Goal: Find specific page/section: Find specific page/section

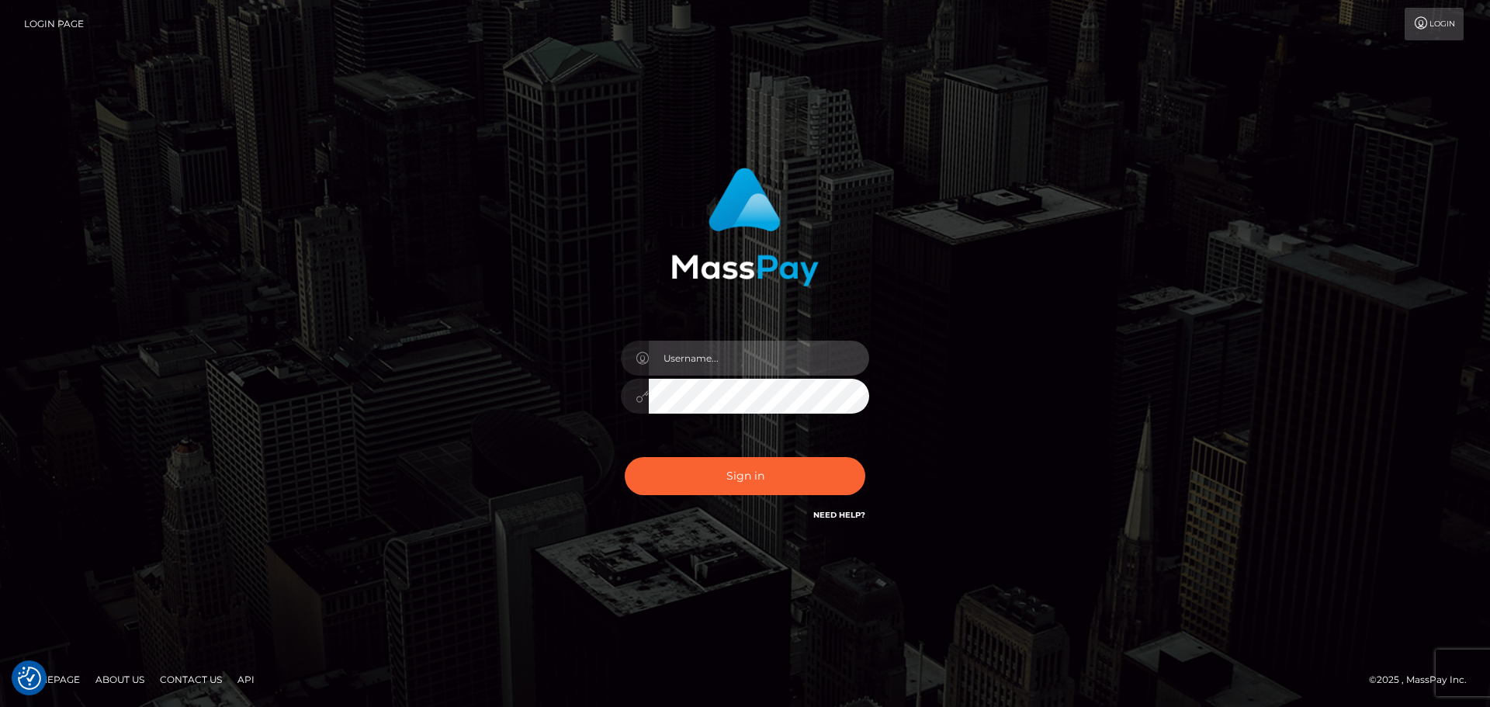
type input "[PERSON_NAME]"
click at [728, 521] on div "Yassine Slimene Sign in" at bounding box center [745, 345] width 407 height 379
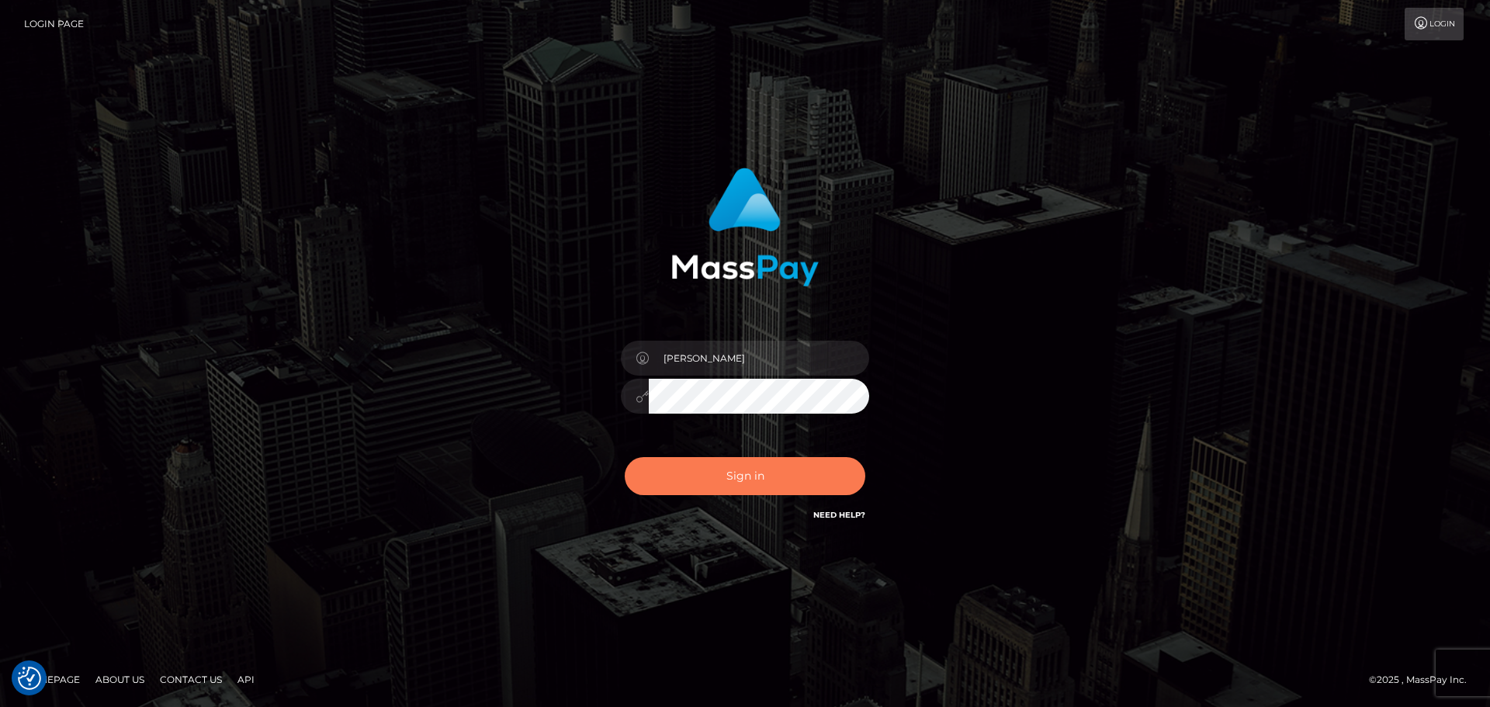
click at [728, 479] on button "Sign in" at bounding box center [745, 476] width 241 height 38
type input "[PERSON_NAME]"
click at [819, 475] on button "Sign in" at bounding box center [745, 476] width 241 height 38
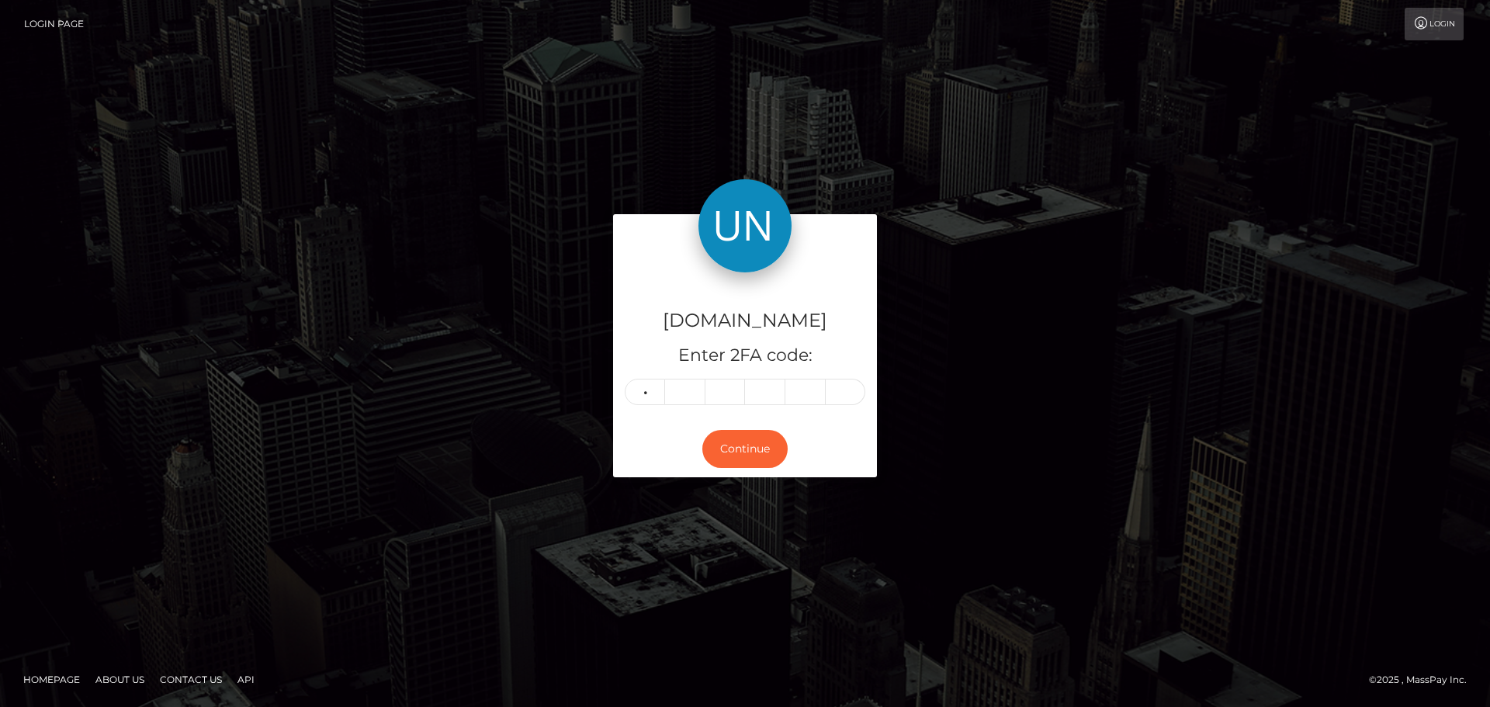
type input "2"
type input "8"
type input "7"
type input "1"
type input "8"
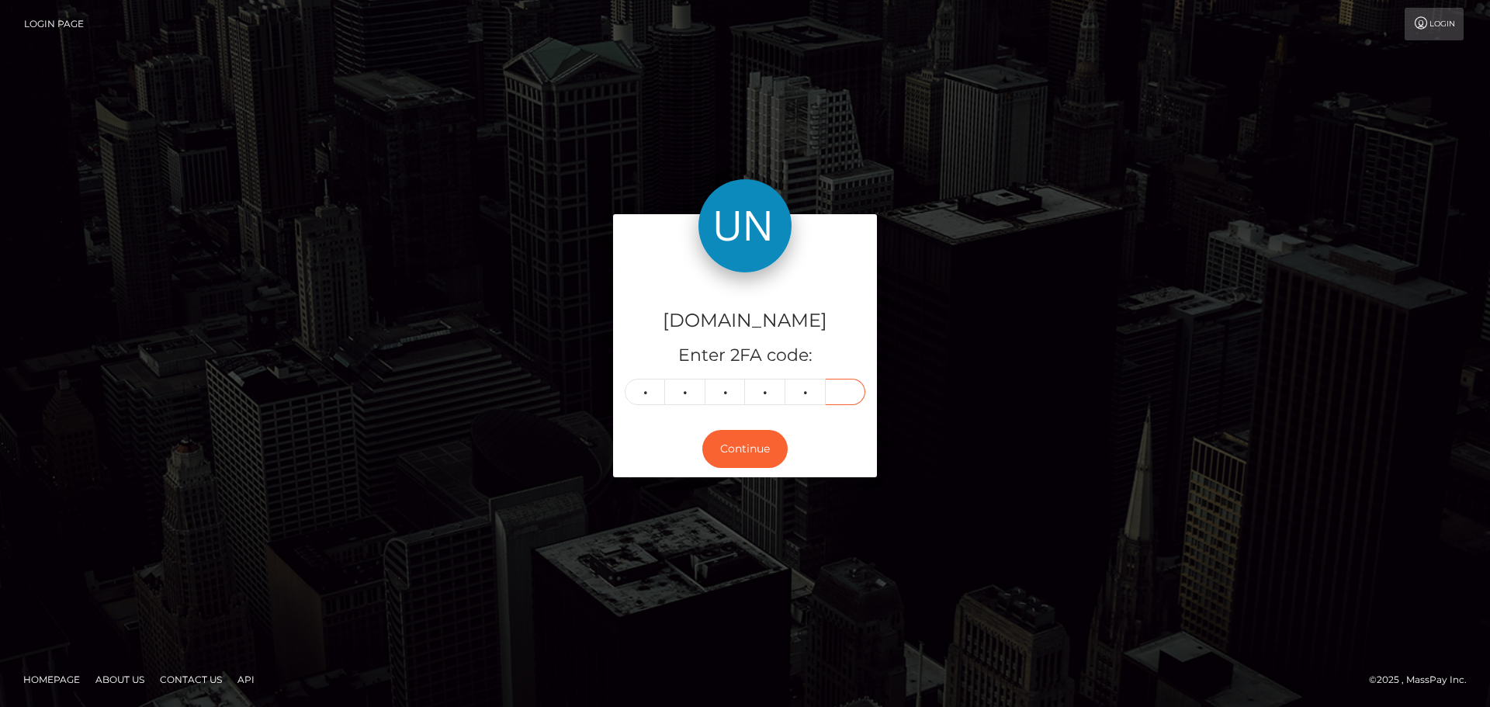
type input "2"
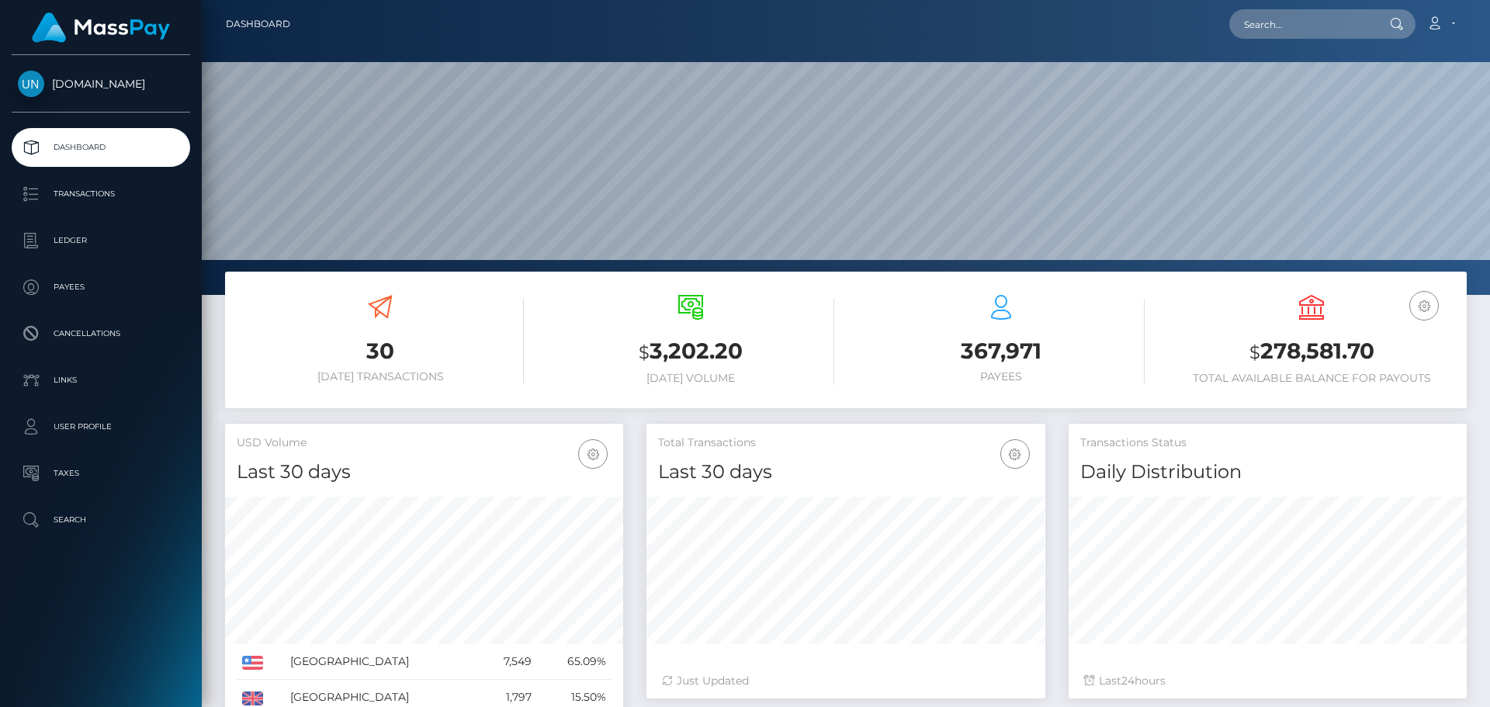
scroll to position [275, 399]
click at [1301, 6] on nav "Dashboard Loading... Loading... Account Edit Profile" at bounding box center [846, 24] width 1288 height 48
click at [1293, 21] on input "text" at bounding box center [1302, 23] width 146 height 29
paste input "bjoycexxx@icloud.com"
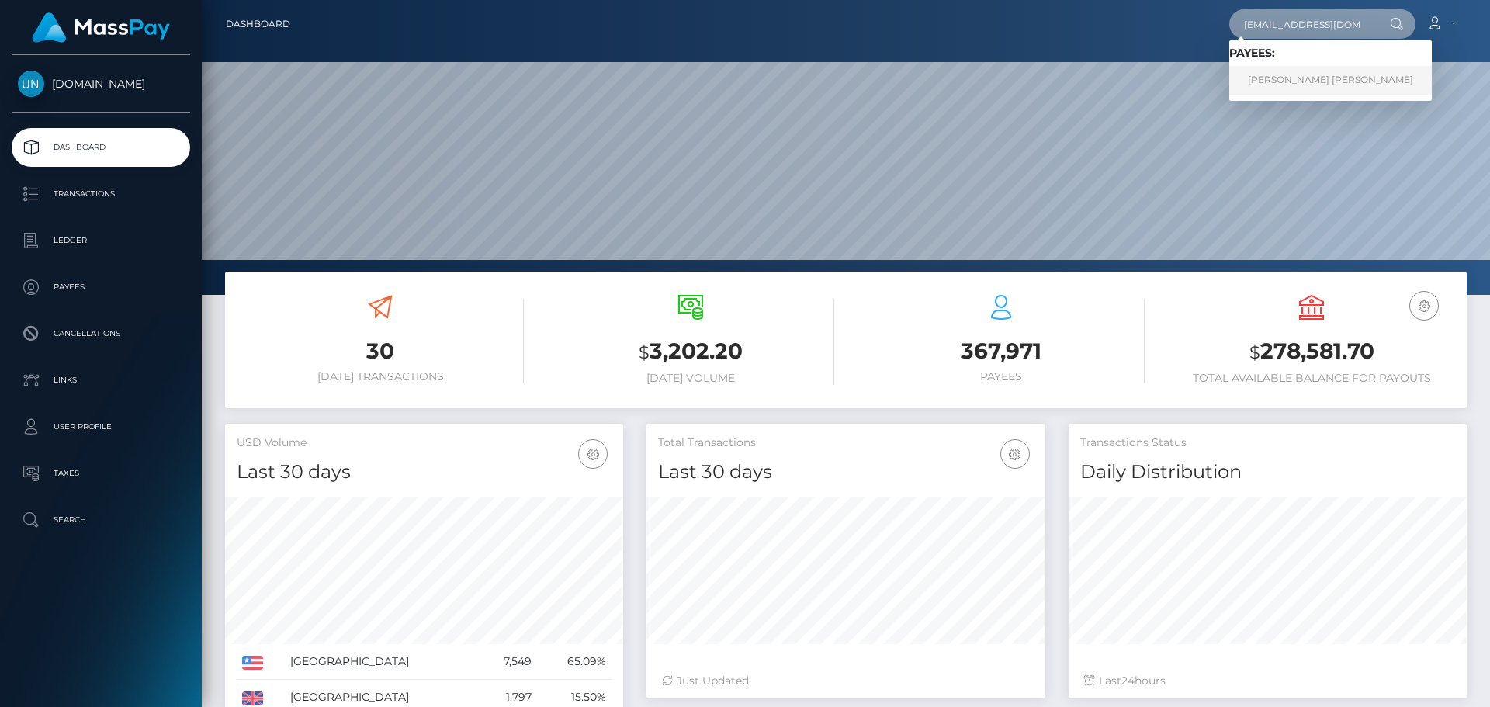
type input "bjoycexxx@icloud.com"
click at [1291, 89] on link "JAKE PATRICK DAVID JOYCE" at bounding box center [1330, 80] width 203 height 29
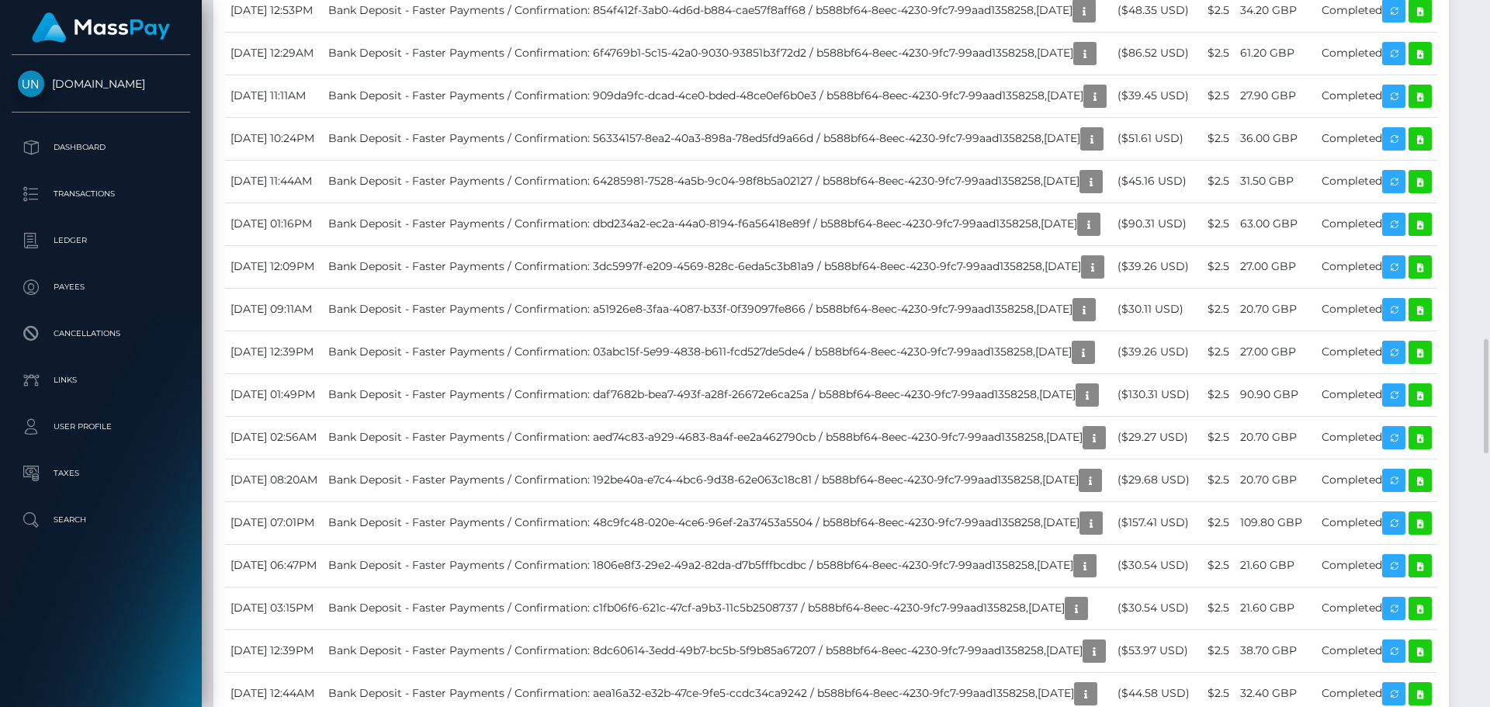
scroll to position [2638, 0]
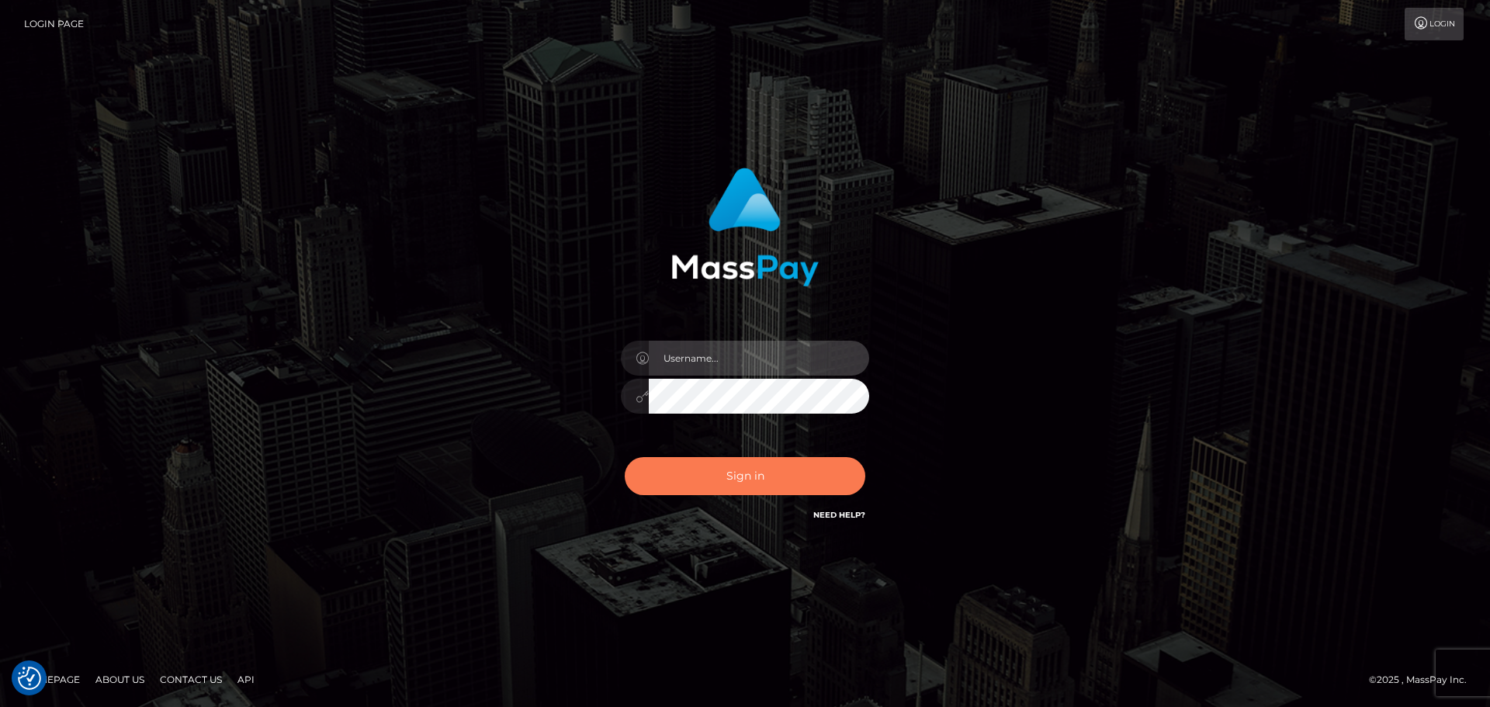
type input "Yassine Slimene"
click at [731, 481] on button "Sign in" at bounding box center [745, 476] width 241 height 38
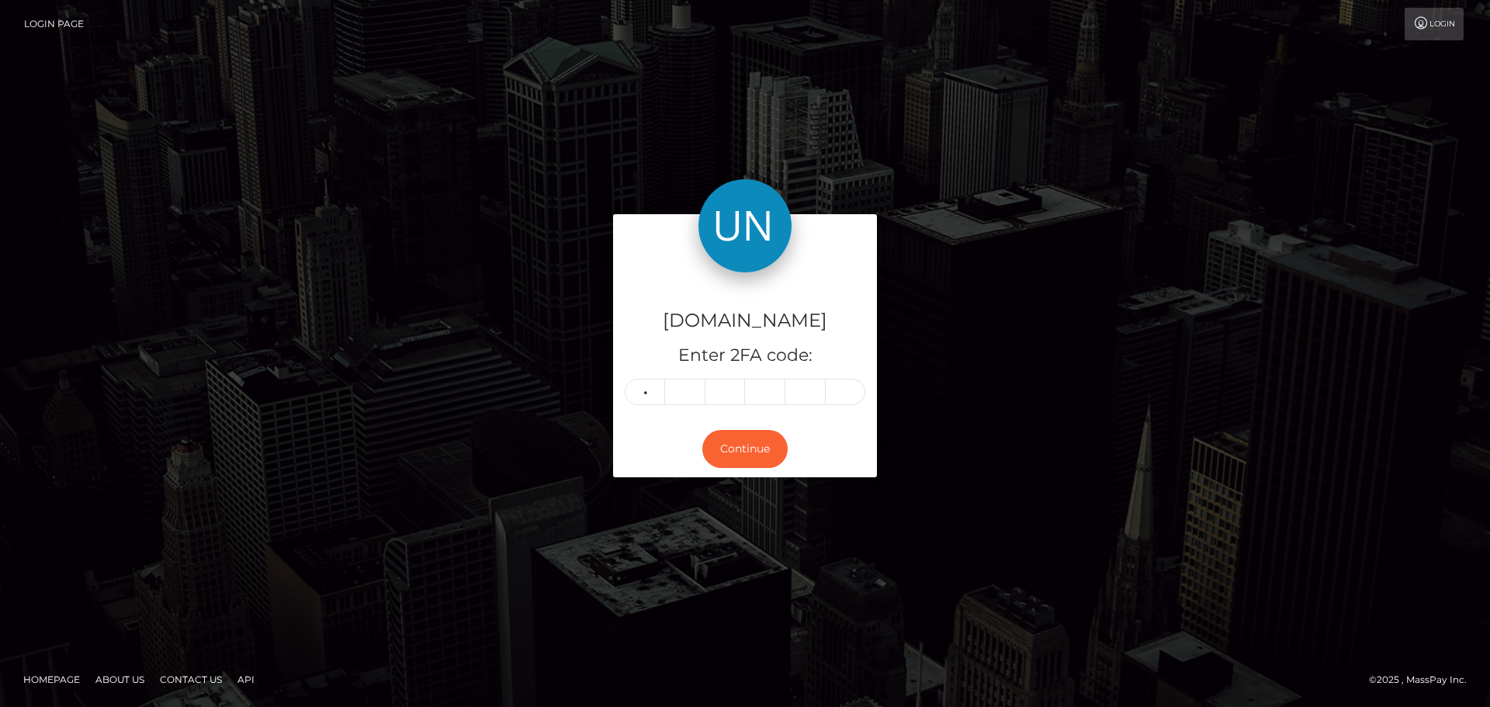
type input "1"
type input "7"
type input "8"
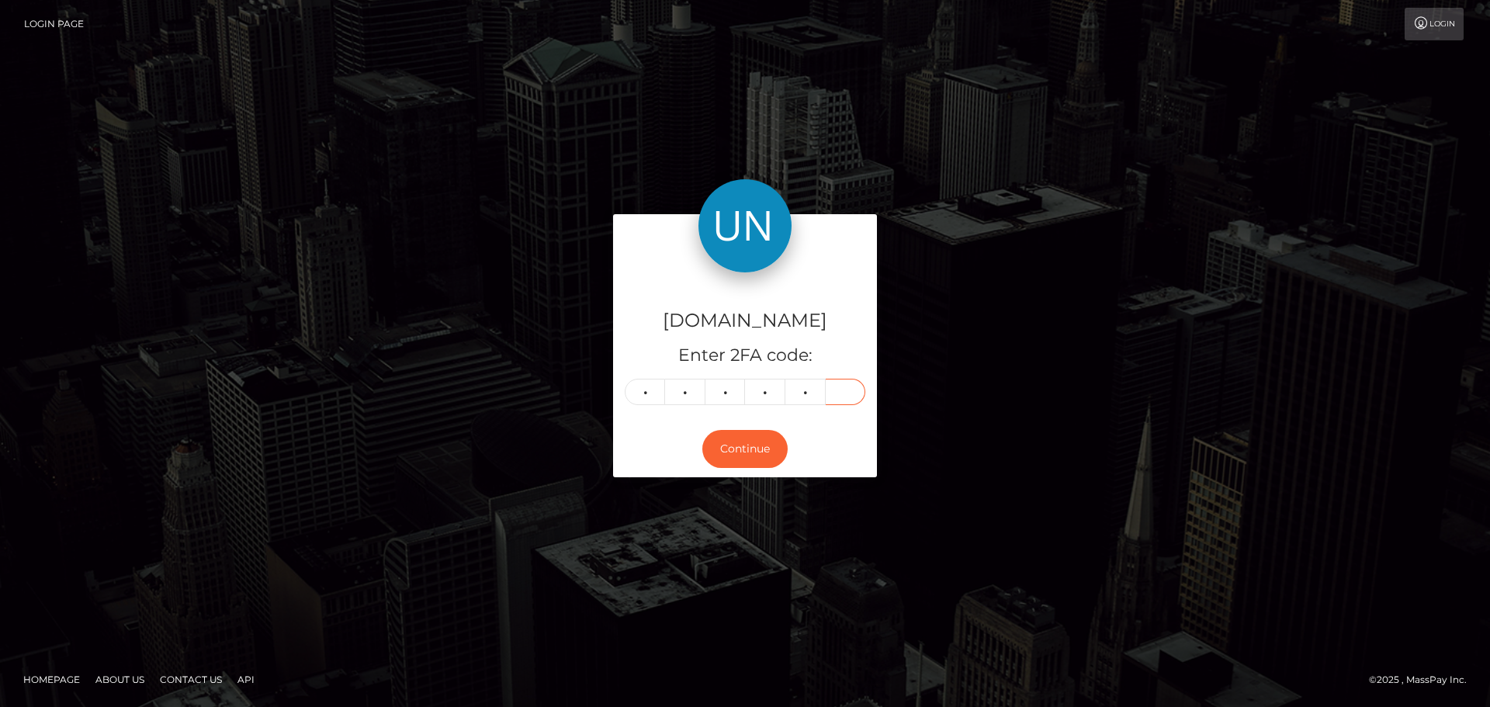
type input "5"
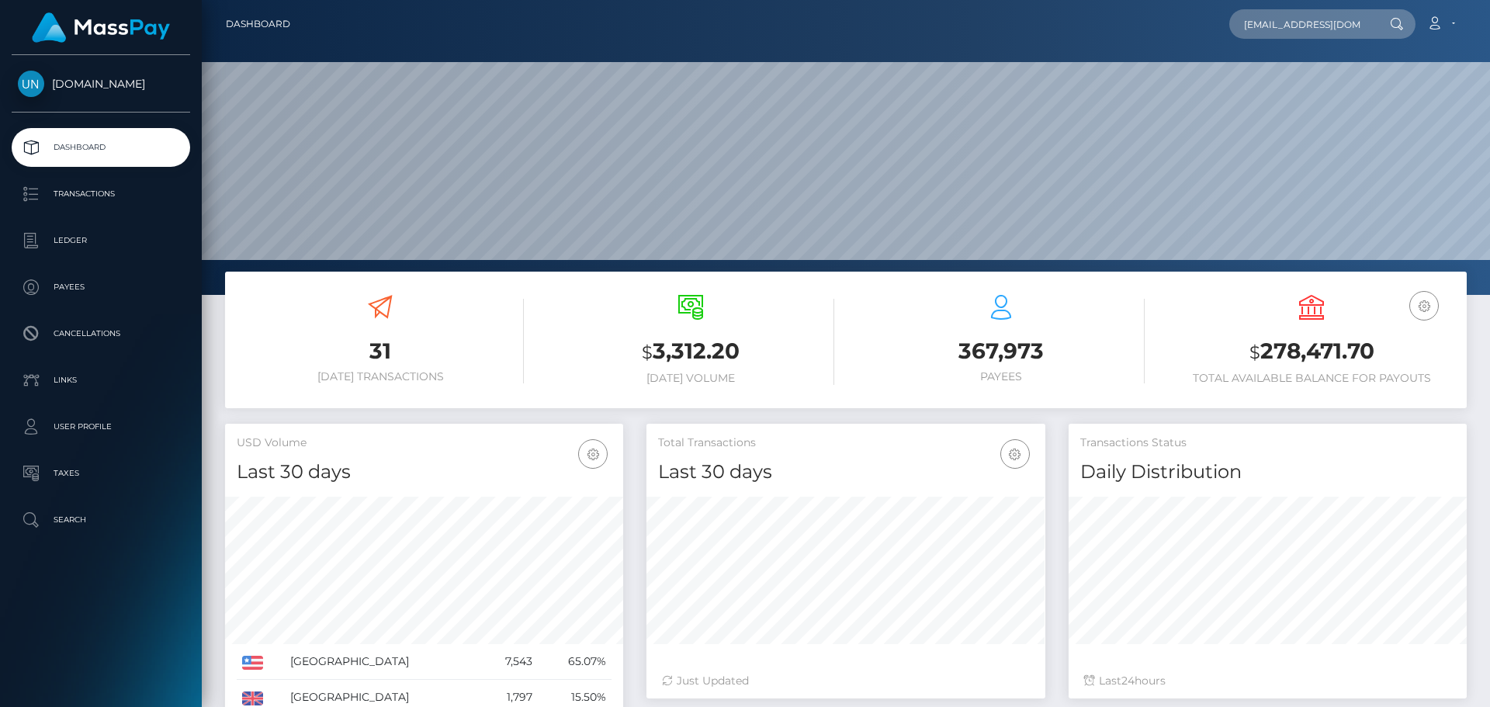
scroll to position [0, 7]
type input "aramos06256@gmail.com"
click at [1276, 67] on link "ALONDRA RAMOS AQUINO" at bounding box center [1291, 80] width 124 height 29
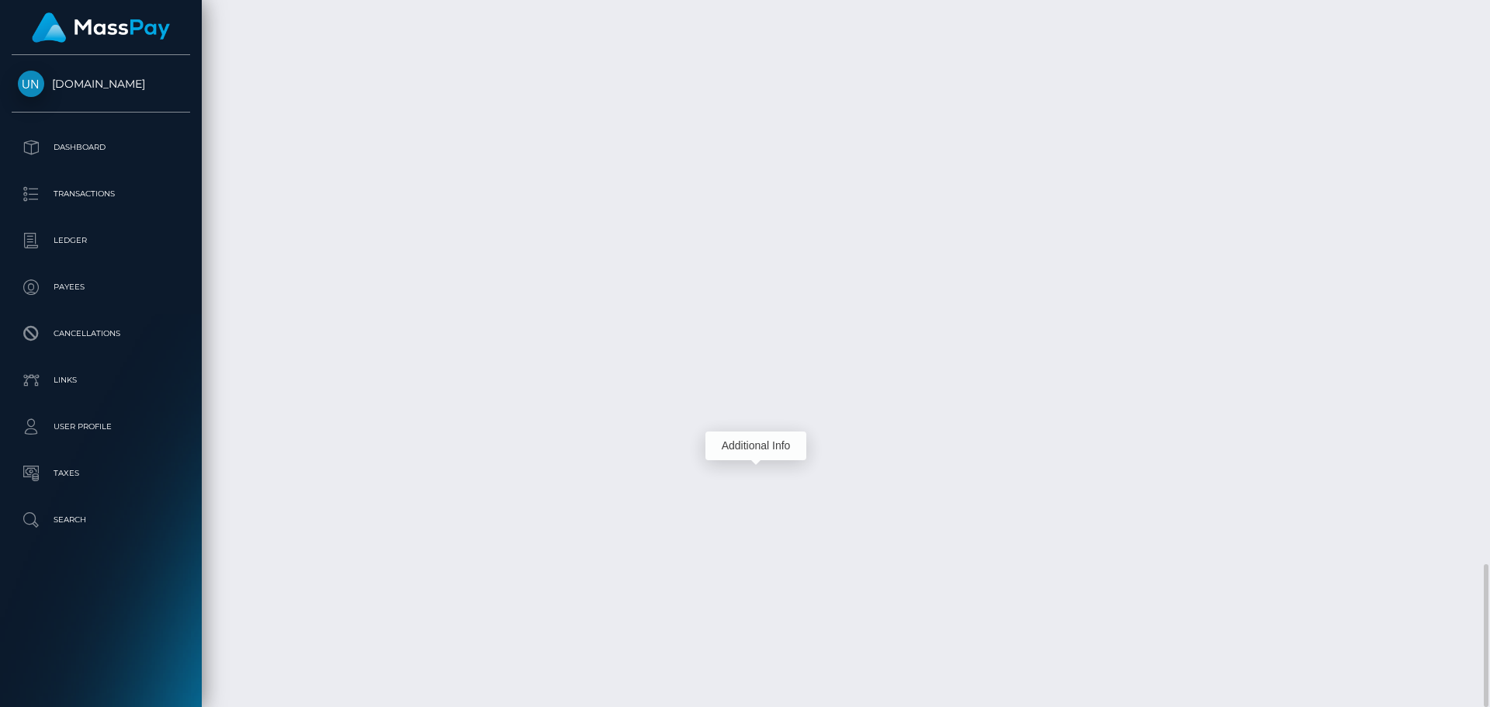
scroll to position [186, 399]
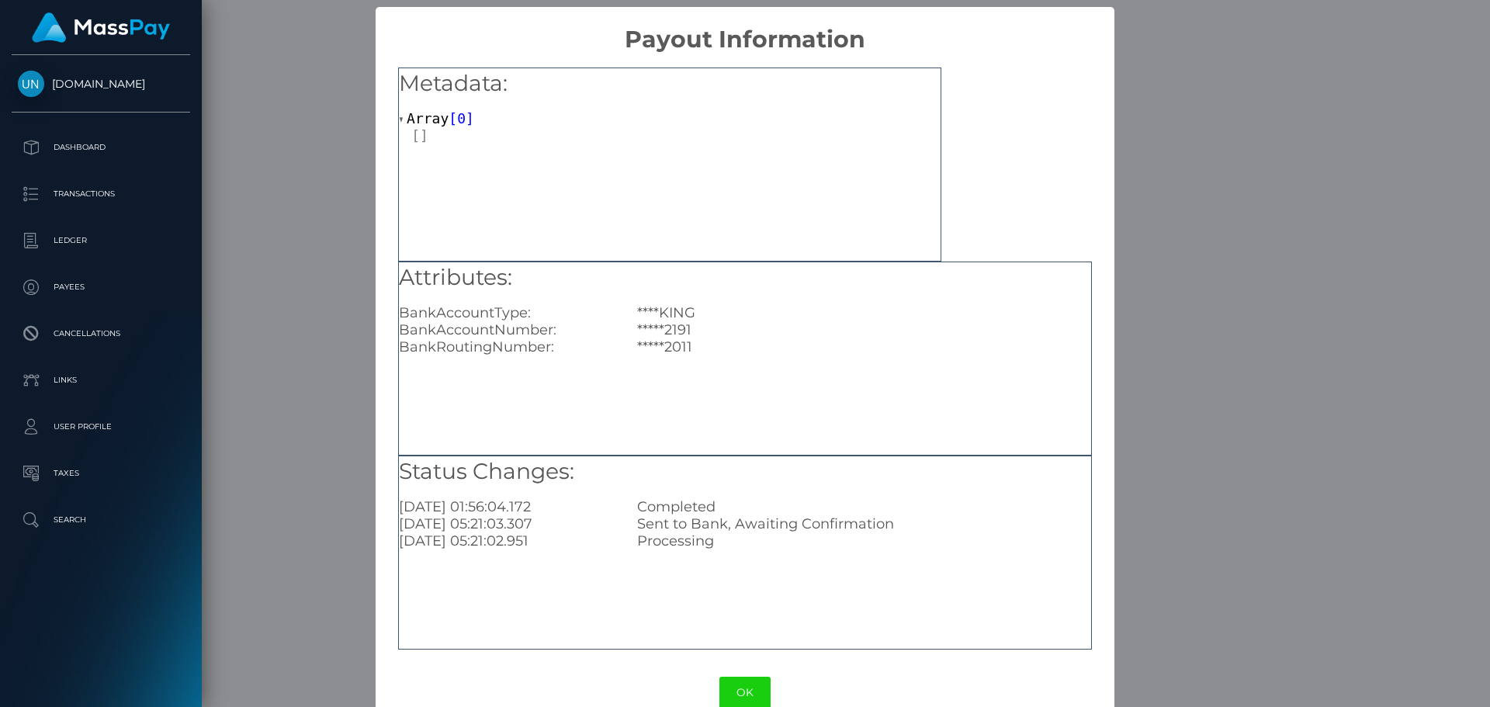
click at [1172, 255] on div "× Payout Information Metadata: Array [ 0 ] Attributes: BankAccountType: ****KIN…" at bounding box center [745, 353] width 1490 height 707
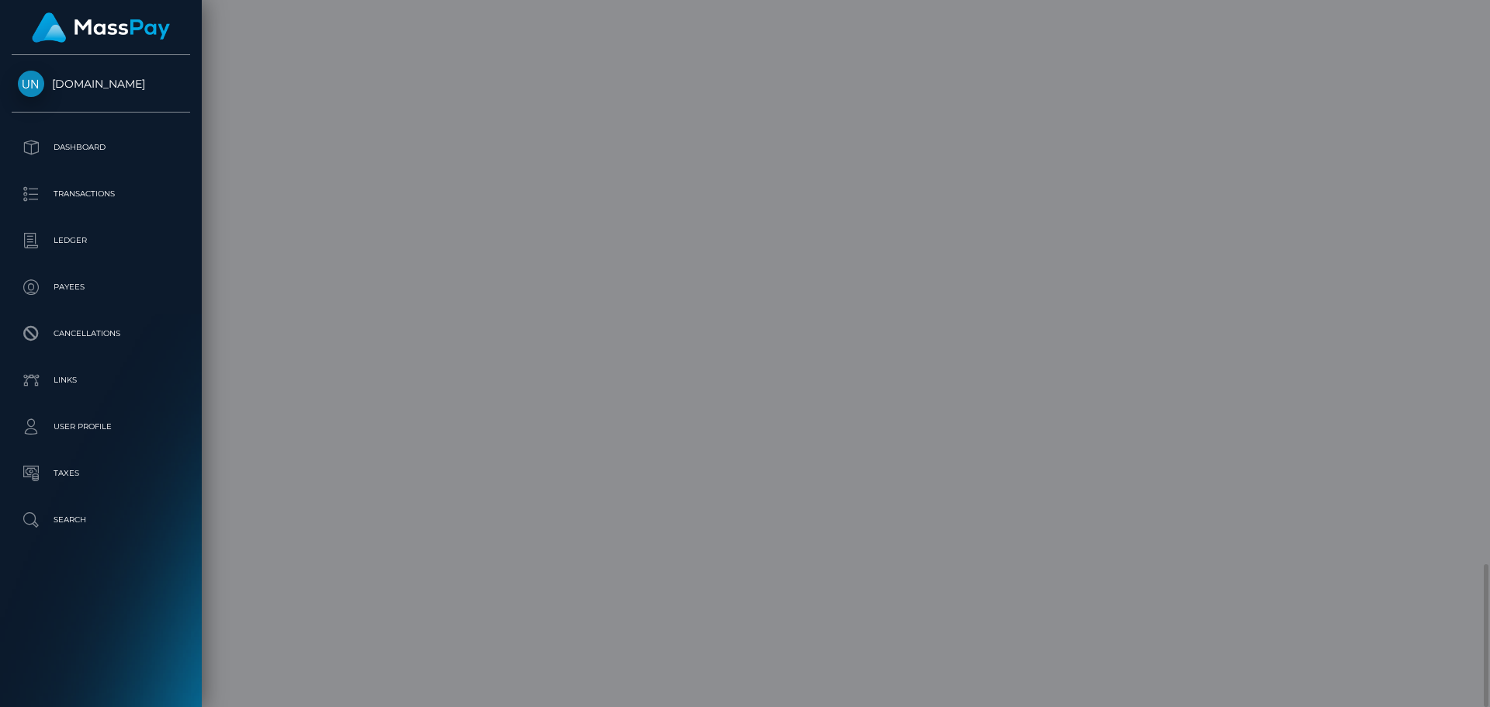
scroll to position [0, 0]
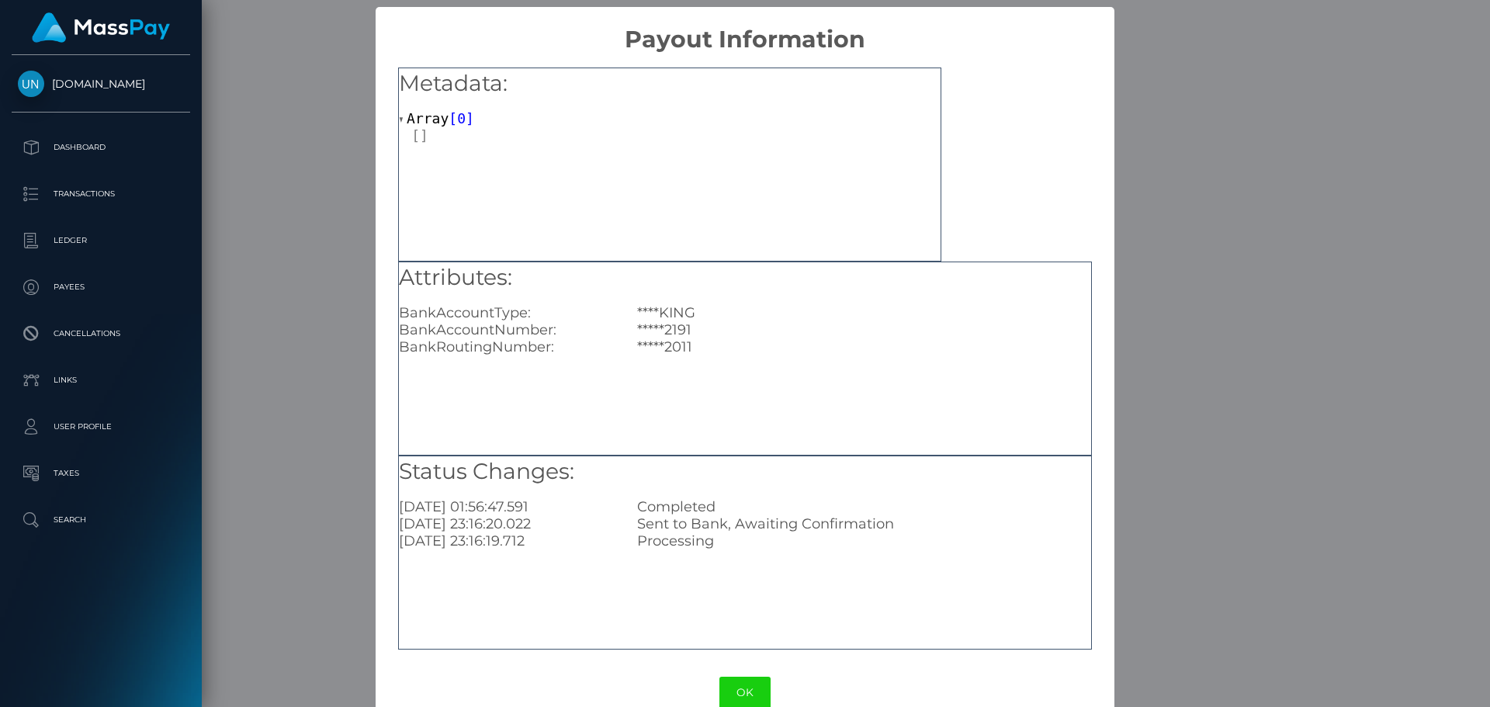
click at [1264, 94] on div "× Payout Information Metadata: Array [ 0 ] Attributes: BankAccountType: ****KIN…" at bounding box center [745, 353] width 1490 height 707
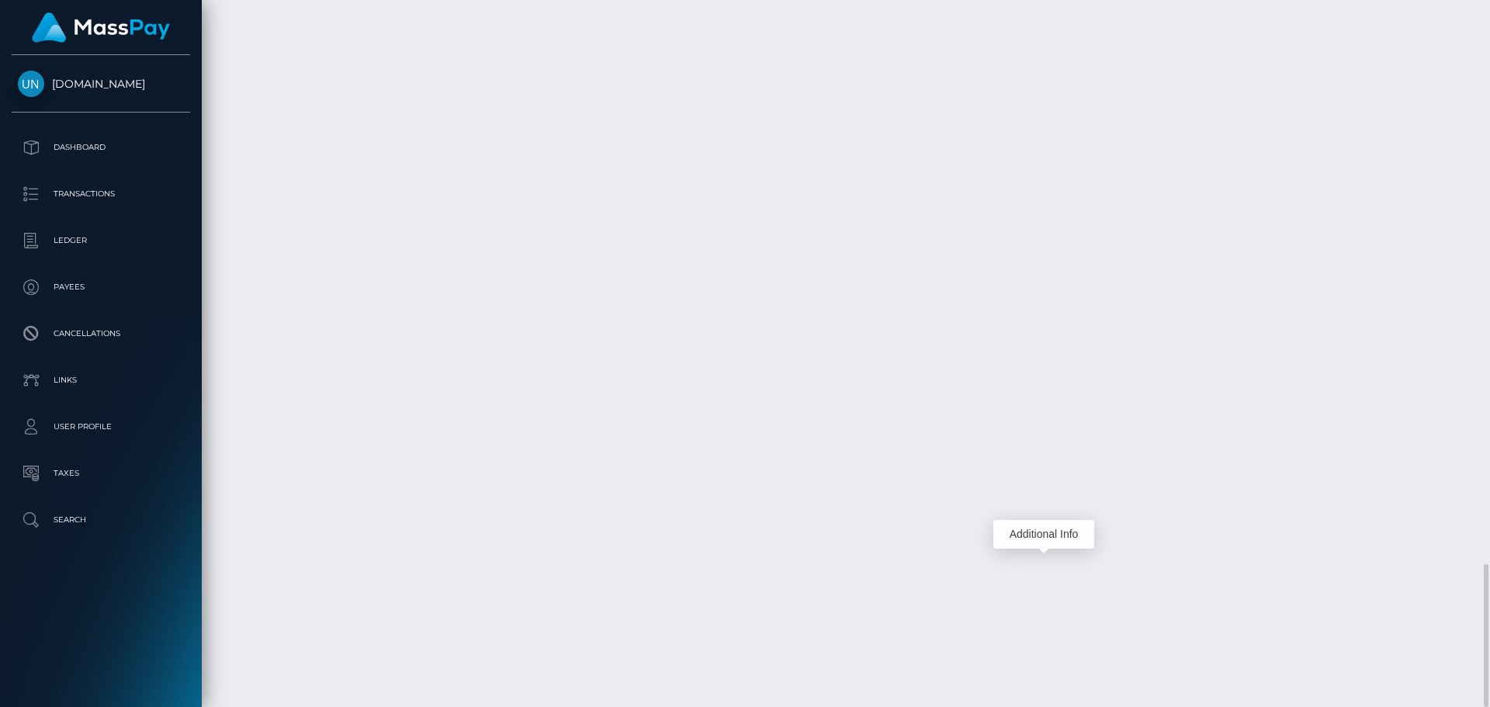
scroll to position [186, 399]
click at [1489, 9] on div at bounding box center [1484, 353] width 12 height 707
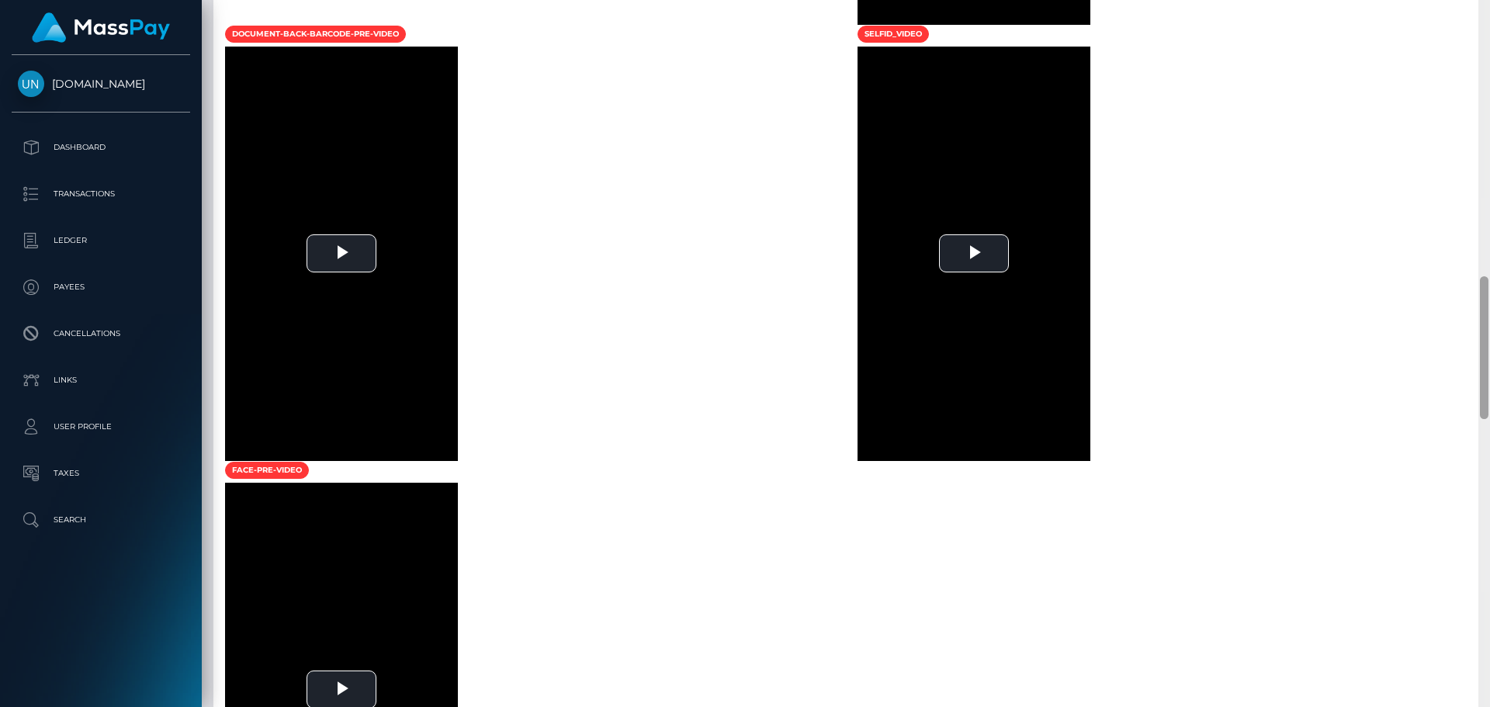
click at [1488, 9] on div at bounding box center [1484, 353] width 12 height 707
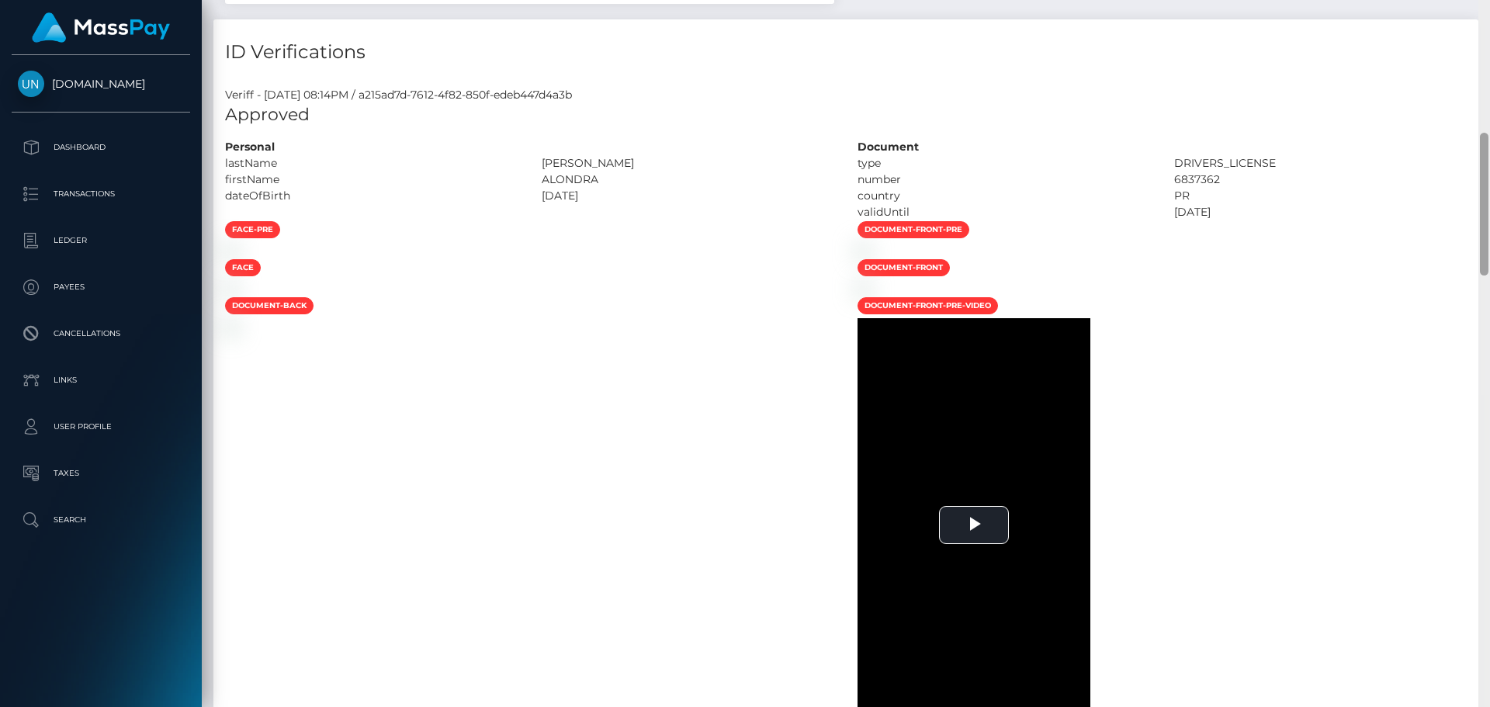
click at [1488, 9] on div "Customer Profile Loading... Loading..." at bounding box center [846, 353] width 1288 height 707
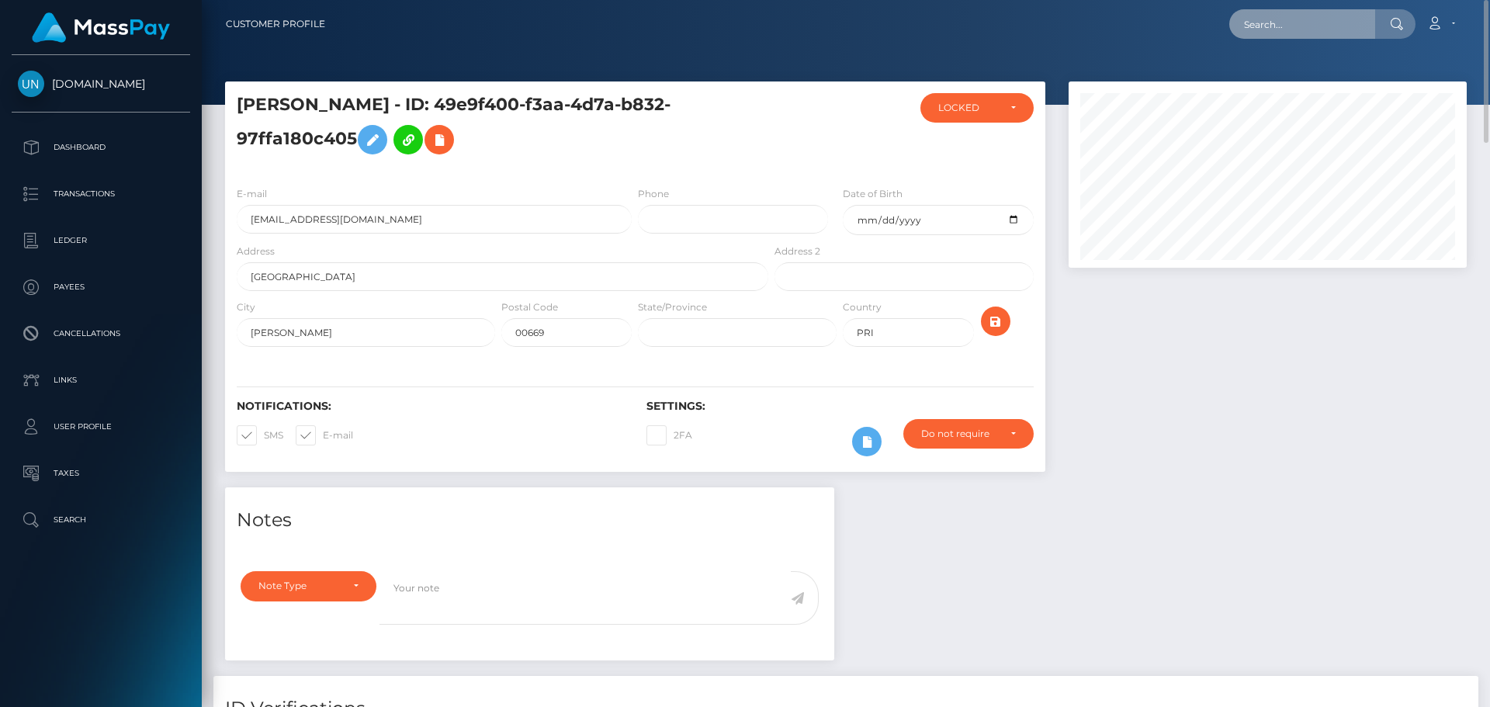
click at [1299, 31] on input "text" at bounding box center [1302, 23] width 146 height 29
paste input "[EMAIL_ADDRESS][PERSON_NAME][DOMAIN_NAME]"
type input "[EMAIL_ADDRESS][PERSON_NAME][DOMAIN_NAME]"
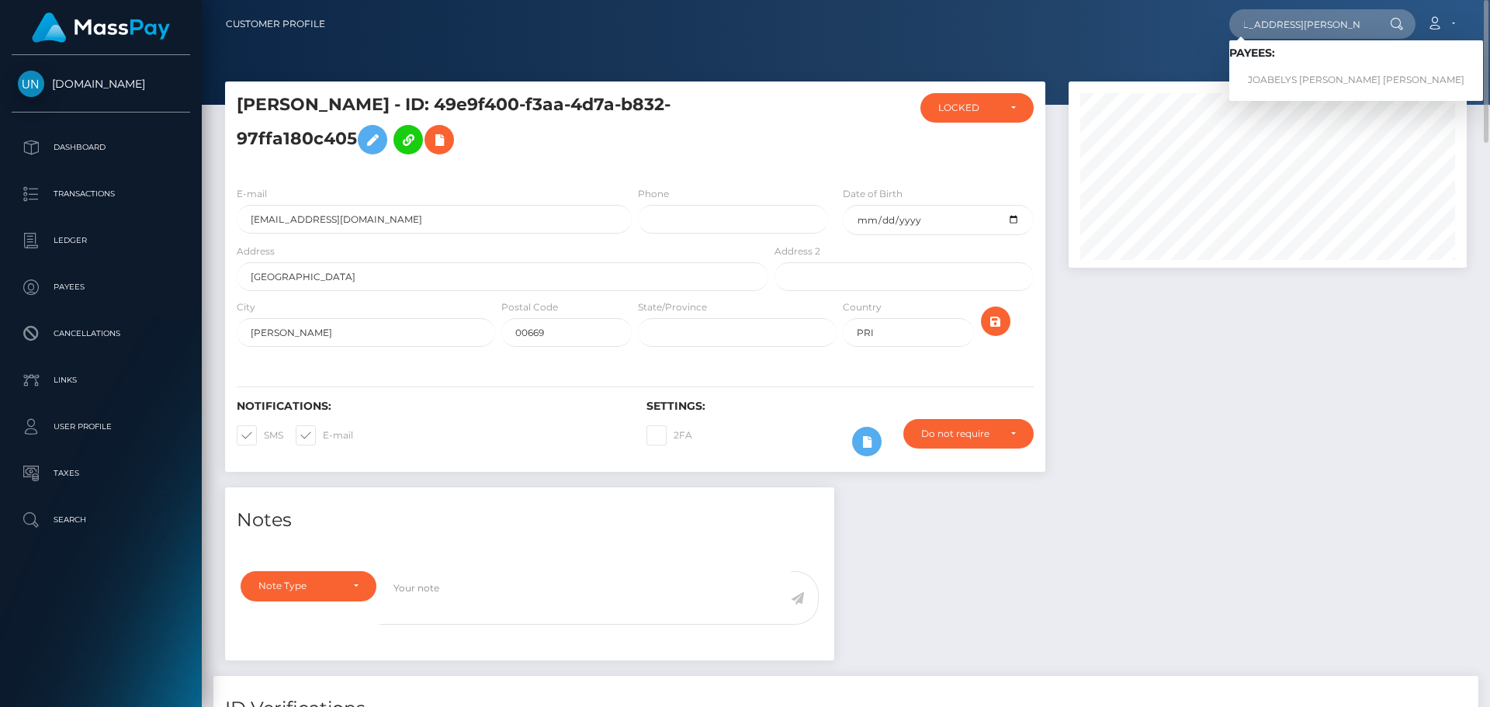
click at [1307, 74] on link "JOABELYS MARIEL RODRIGUEZ BATIZ" at bounding box center [1356, 80] width 254 height 29
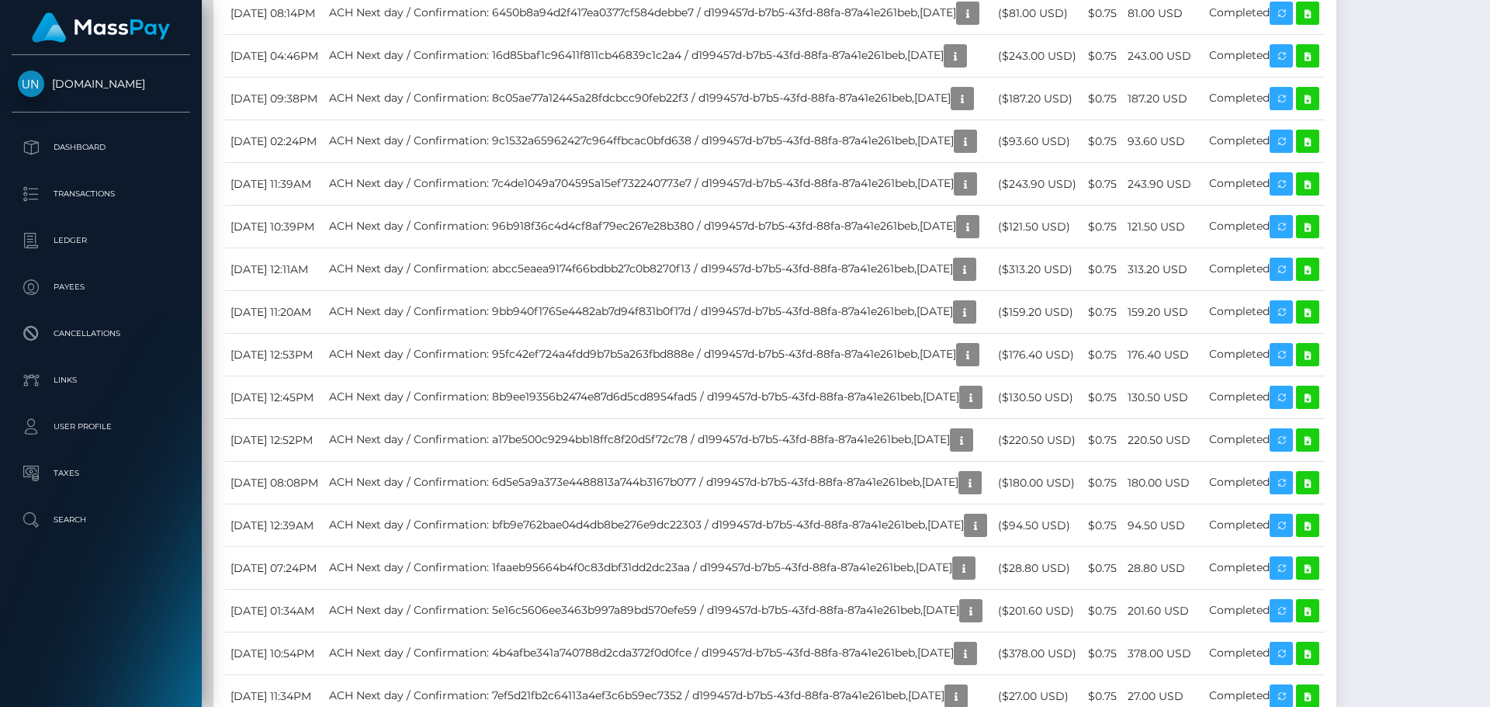
scroll to position [3414, 0]
